Goal: Information Seeking & Learning: Learn about a topic

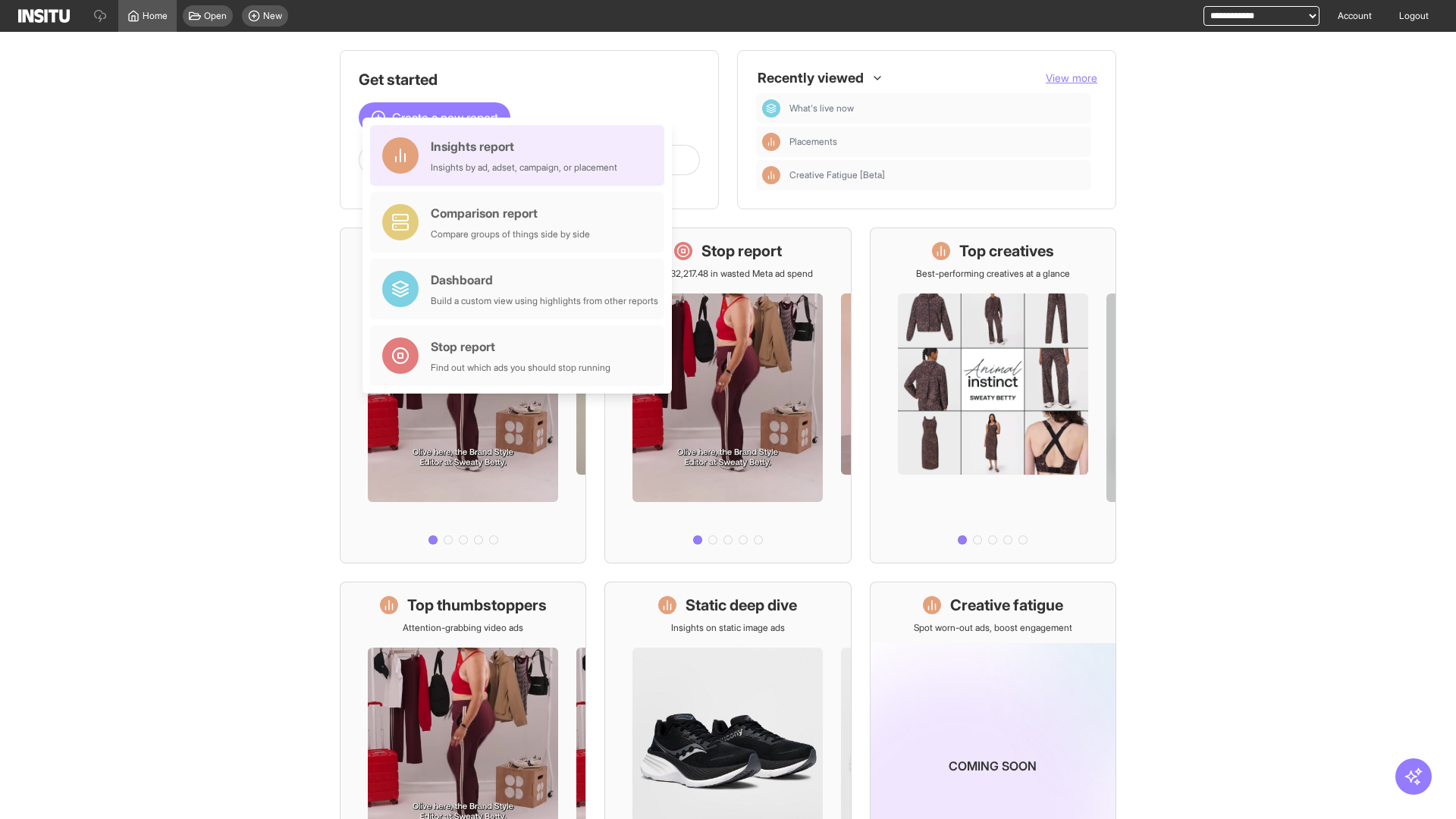
click at [521, 156] on div "Insights report Insights by ad, adset, campaign, or placement" at bounding box center [524, 155] width 187 height 36
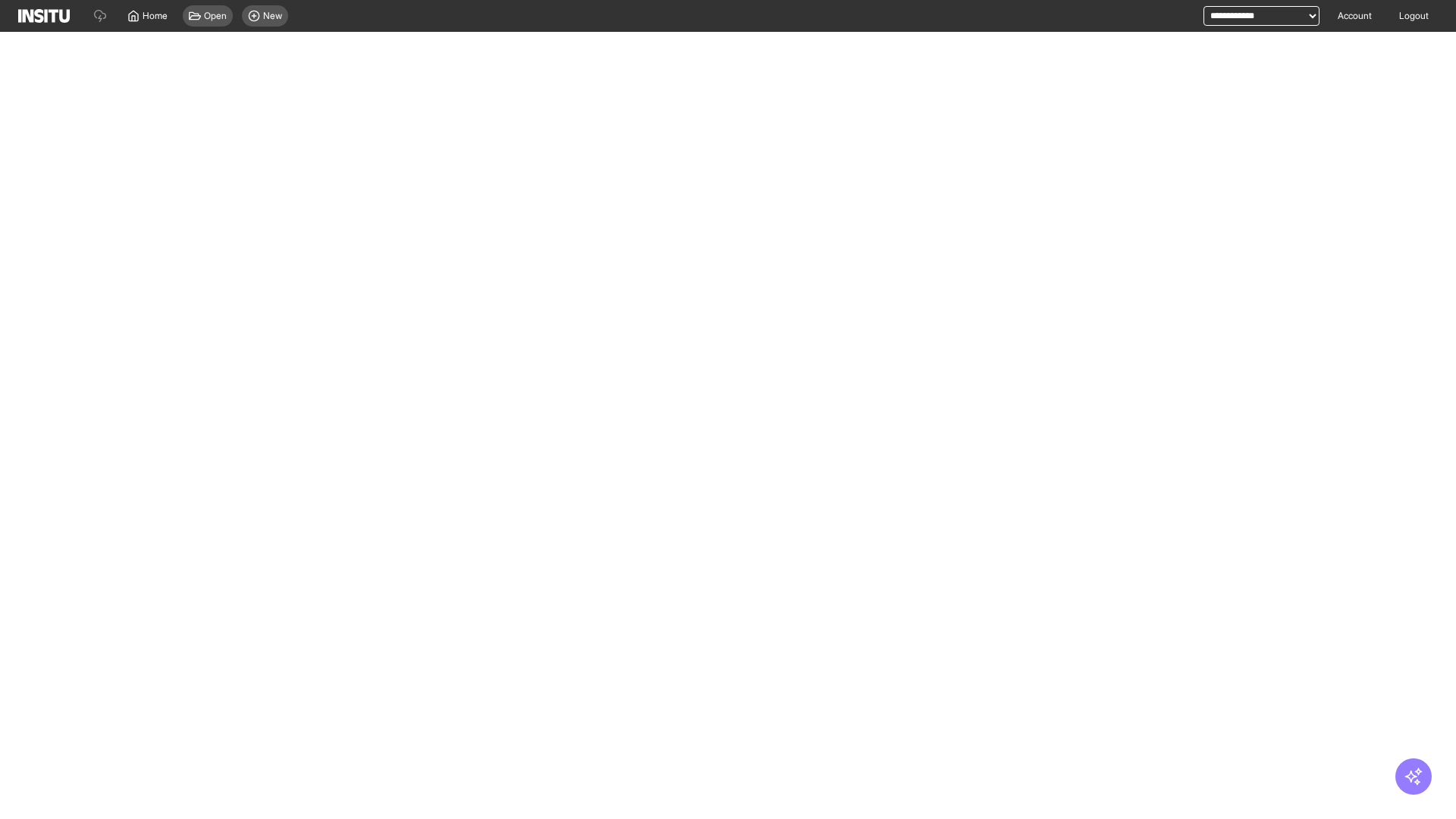
select select "**"
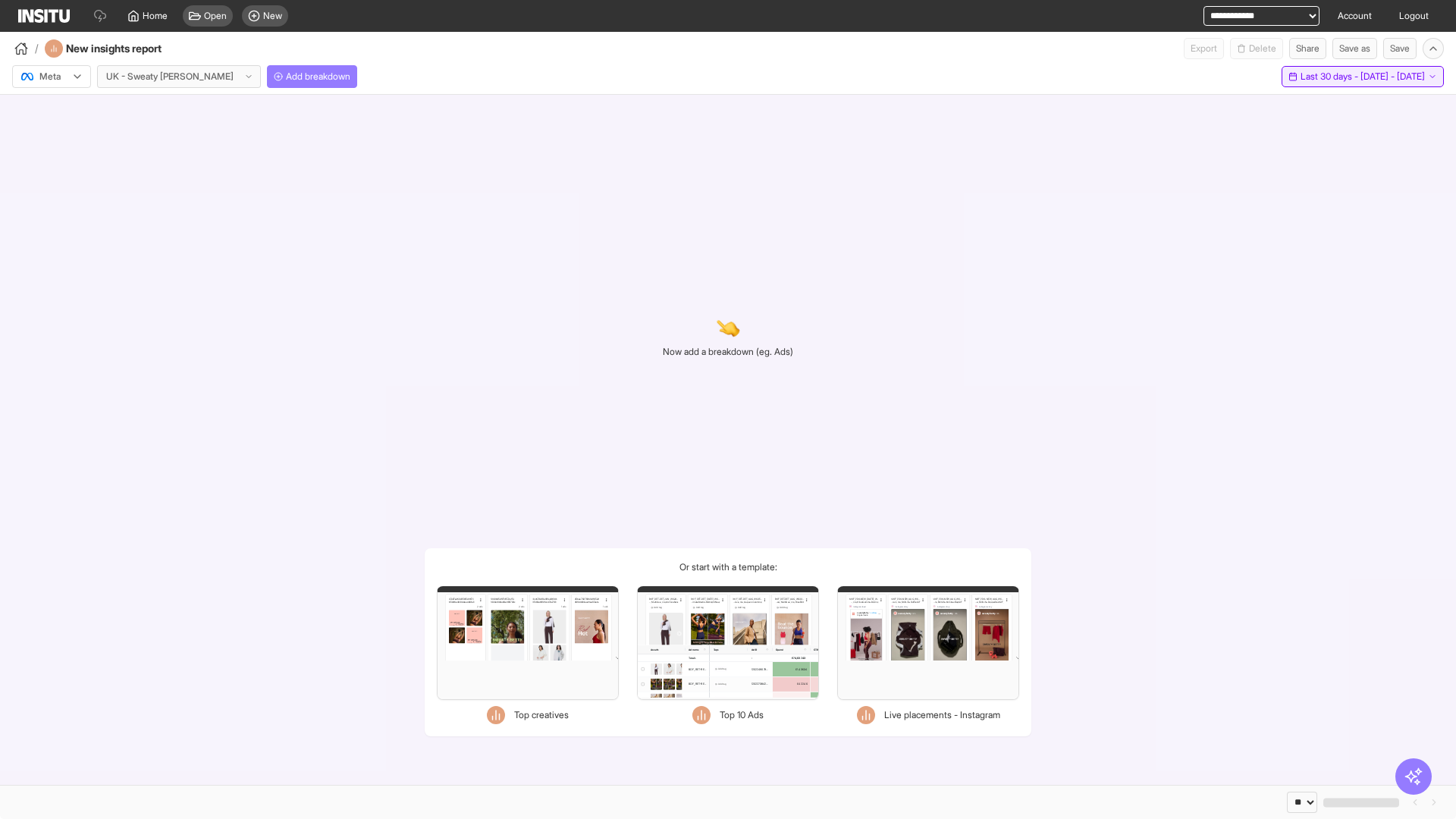
click at [1331, 77] on span "Last 30 days - [DATE] - [DATE]" at bounding box center [1362, 77] width 124 height 12
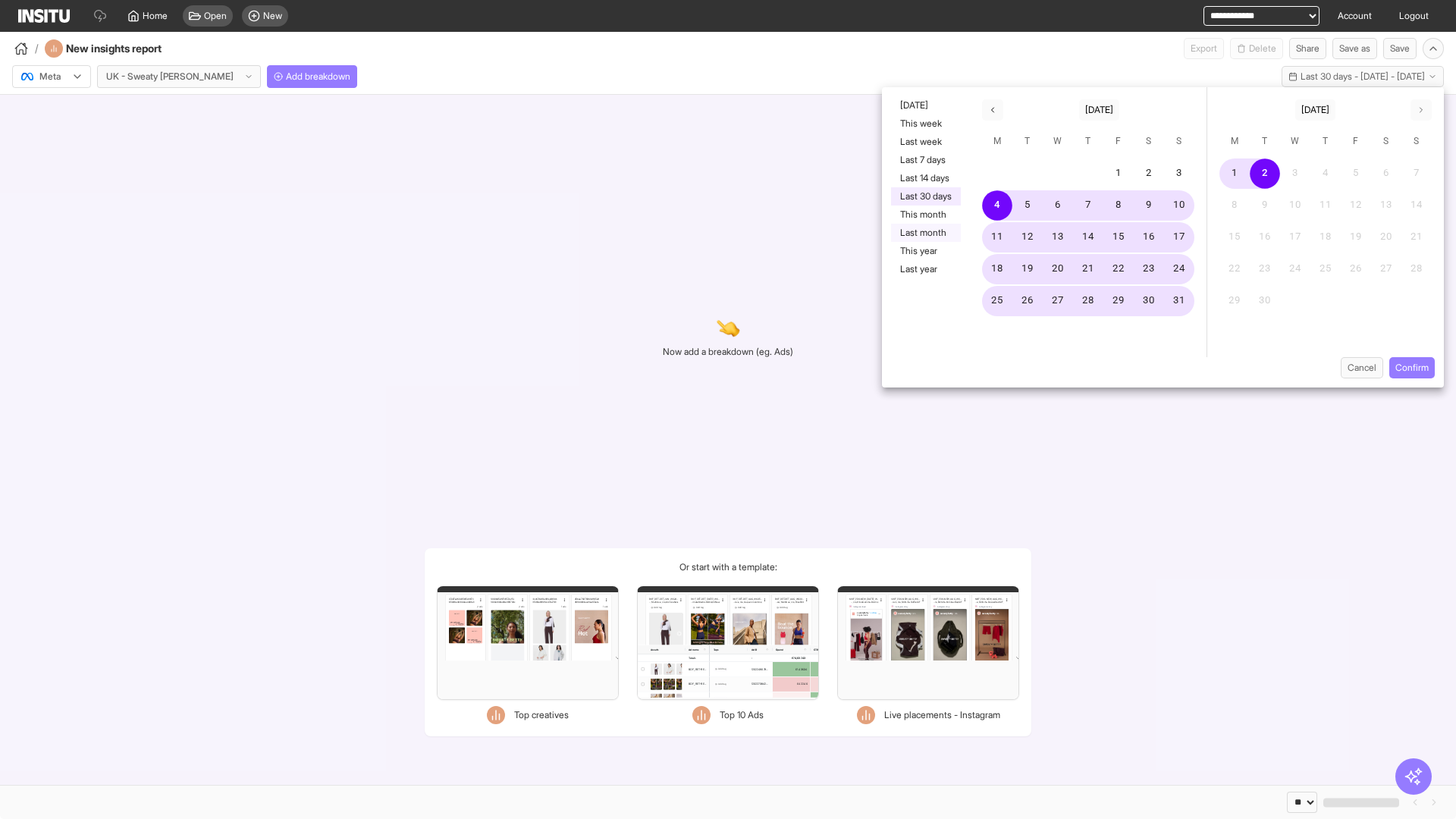
click at [924, 233] on button "Last month" at bounding box center [926, 233] width 70 height 18
